Goal: Information Seeking & Learning: Learn about a topic

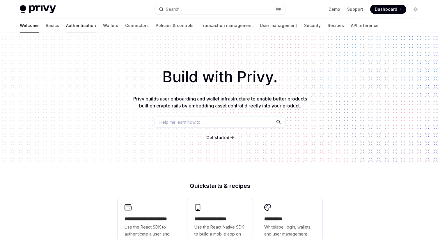
click at [66, 27] on link "Authentication" at bounding box center [81, 26] width 30 height 14
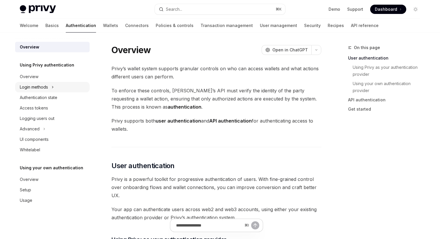
click at [46, 88] on div "Login methods" at bounding box center [34, 87] width 28 height 7
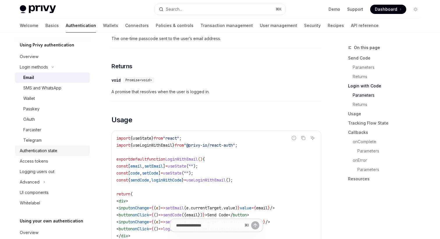
scroll to position [19, 0]
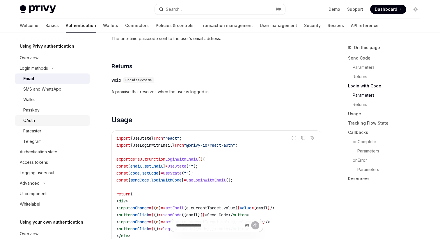
click at [36, 122] on div "OAuth" at bounding box center [54, 120] width 63 height 7
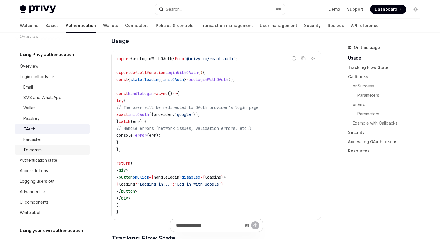
scroll to position [10, 0]
click at [35, 88] on div "Email" at bounding box center [54, 88] width 63 height 7
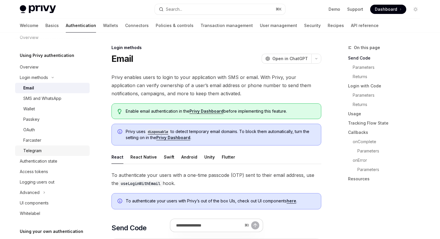
click at [38, 150] on div "Telegram" at bounding box center [32, 150] width 18 height 7
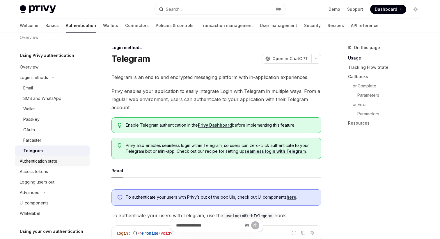
click at [38, 165] on div "Authentication state" at bounding box center [39, 161] width 38 height 7
type textarea "*"
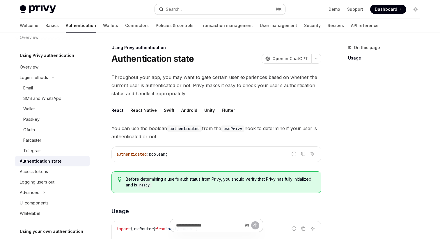
click at [236, 9] on button "Search... ⌘ K" at bounding box center [220, 9] width 130 height 10
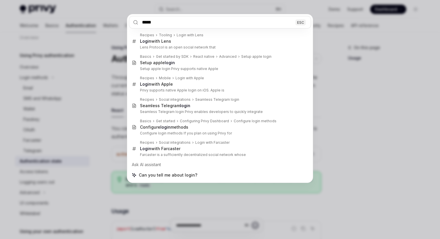
type input "*****"
click at [109, 108] on div "***** ESC Recipes Tooling Login with Lens Login with Lens Lens Protocol is an o…" at bounding box center [220, 119] width 440 height 239
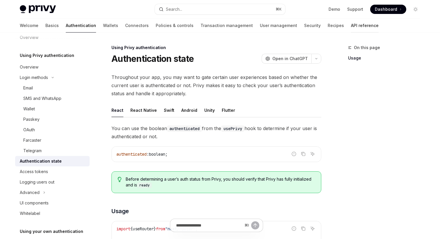
click at [351, 29] on link "API reference" at bounding box center [365, 26] width 28 height 14
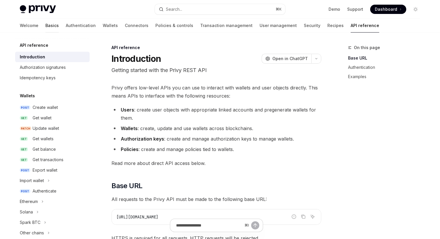
click at [45, 24] on link "Basics" at bounding box center [51, 26] width 13 height 14
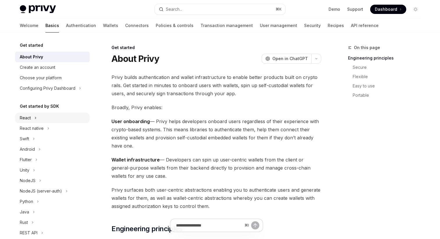
click at [40, 120] on button "React" at bounding box center [52, 118] width 74 height 10
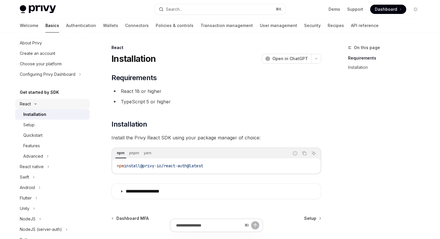
scroll to position [20, 0]
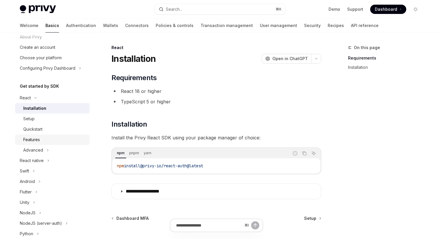
click at [38, 138] on div "Features" at bounding box center [31, 139] width 17 height 7
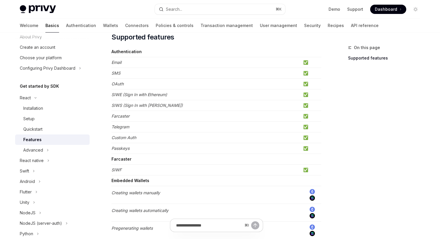
scroll to position [52, 0]
click at [41, 147] on div "Advanced" at bounding box center [33, 150] width 20 height 7
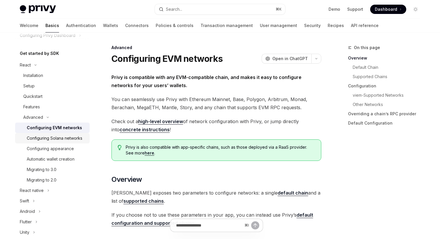
scroll to position [65, 0]
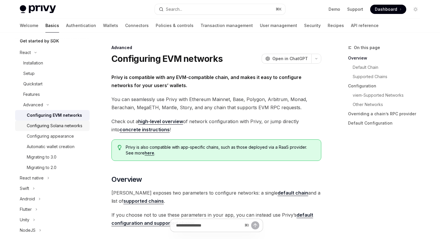
click at [60, 126] on div "Configuring Solana networks" at bounding box center [55, 125] width 56 height 7
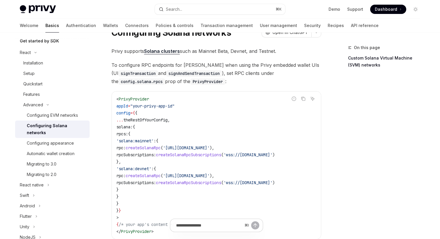
scroll to position [26, 0]
click at [59, 112] on div "Configuring EVM networks" at bounding box center [52, 115] width 51 height 7
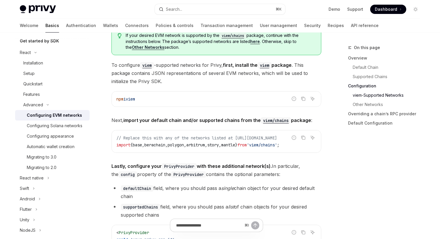
scroll to position [607, 0]
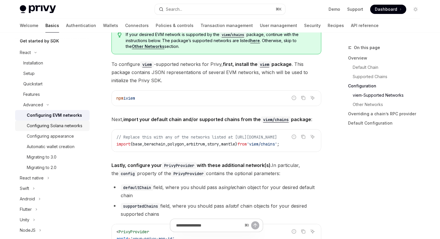
click at [70, 127] on div "Configuring Solana networks" at bounding box center [55, 125] width 56 height 7
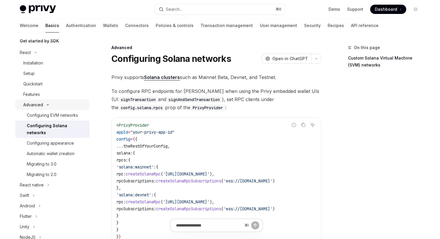
click at [75, 110] on button "Advanced" at bounding box center [52, 105] width 74 height 10
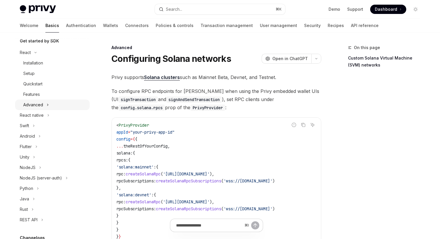
click at [66, 102] on button "Advanced" at bounding box center [52, 105] width 74 height 10
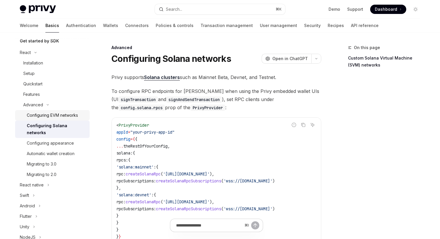
click at [67, 117] on div "Configuring EVM networks" at bounding box center [52, 115] width 51 height 7
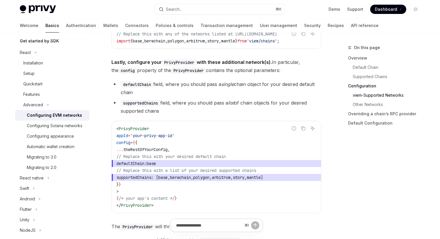
scroll to position [692, 0]
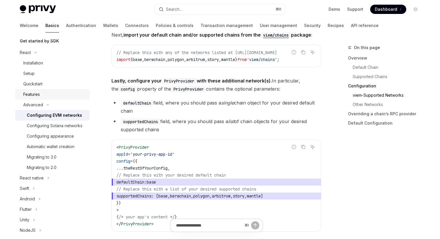
click at [58, 96] on div "Features" at bounding box center [54, 94] width 63 height 7
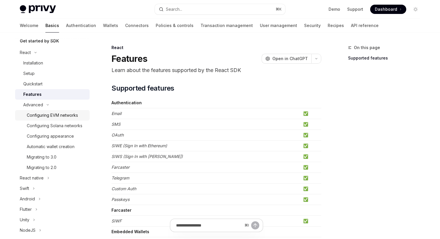
click at [58, 117] on div "Configuring EVM networks" at bounding box center [52, 115] width 51 height 7
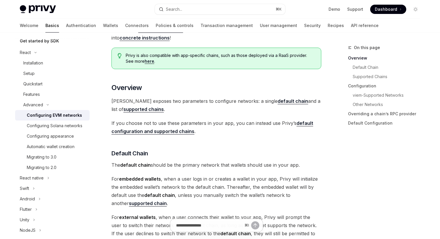
scroll to position [92, 0]
click at [76, 126] on div "Configuring Solana networks" at bounding box center [55, 125] width 56 height 7
type textarea "*"
